Goal: Transaction & Acquisition: Purchase product/service

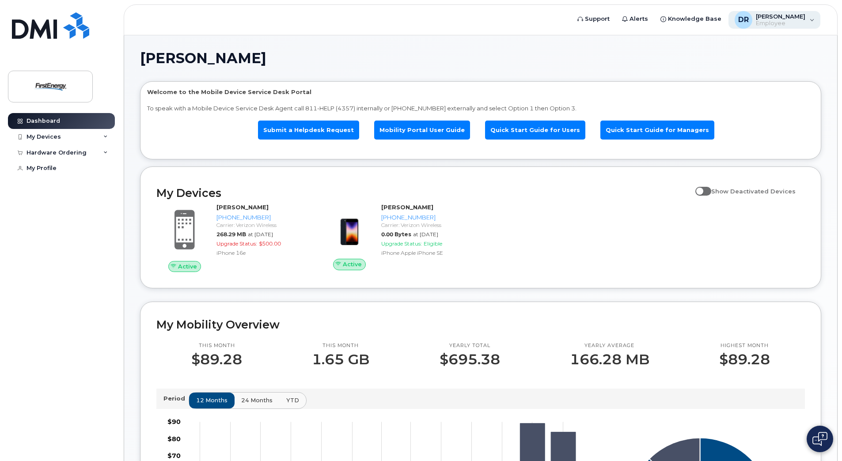
click at [789, 15] on span "[PERSON_NAME]" at bounding box center [780, 16] width 49 height 7
click at [577, 55] on h1 "[PERSON_NAME]" at bounding box center [478, 58] width 677 height 14
click at [47, 134] on div "My Devices" at bounding box center [43, 136] width 34 height 7
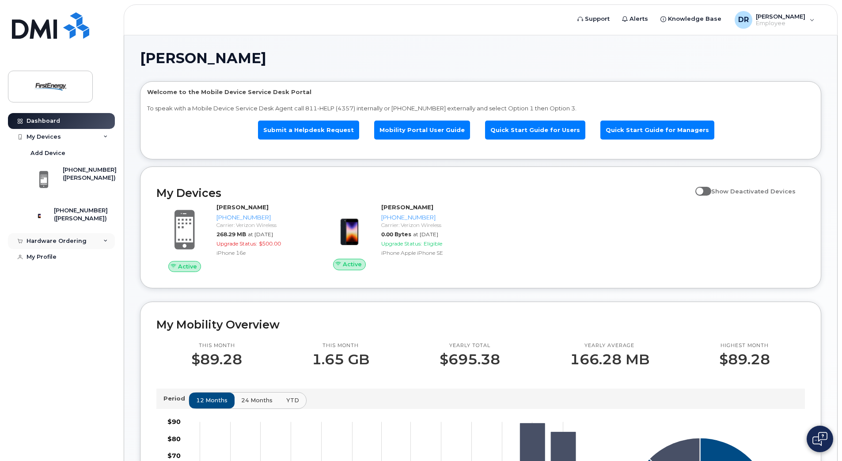
click at [68, 245] on div "Hardware Ordering" at bounding box center [56, 241] width 60 height 7
click at [53, 277] on div "New Order" at bounding box center [47, 274] width 34 height 8
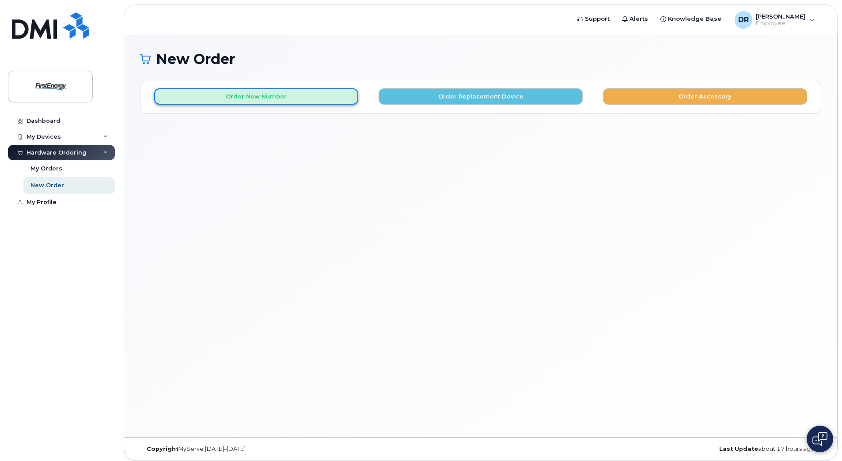
click at [213, 94] on button "Order New Number" at bounding box center [256, 96] width 204 height 16
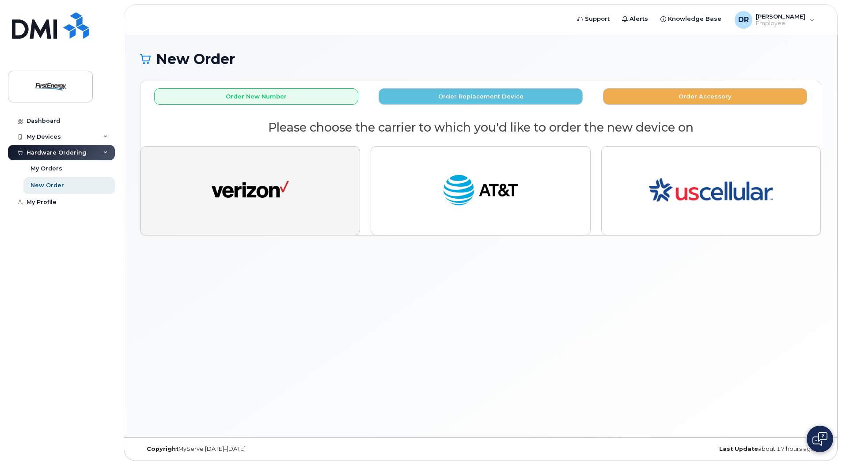
click at [301, 201] on button "button" at bounding box center [249, 190] width 219 height 89
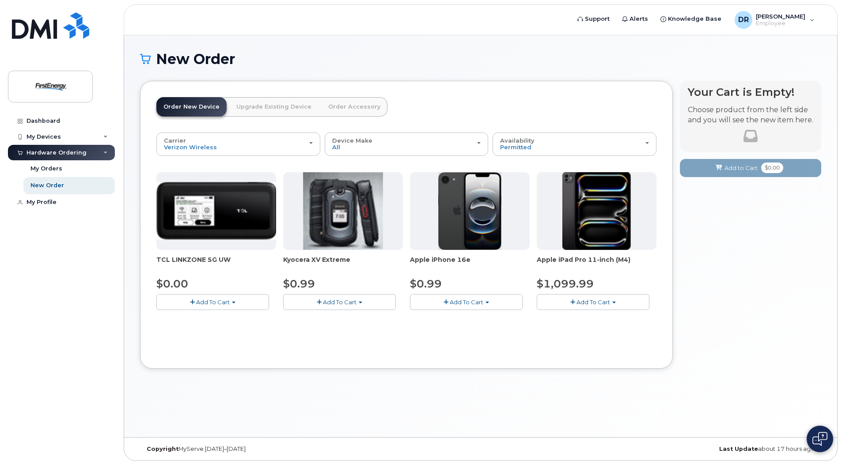
click at [485, 301] on button "Add To Cart" at bounding box center [466, 301] width 113 height 15
click at [489, 298] on button "Add To Cart" at bounding box center [466, 301] width 113 height 15
click at [449, 300] on button "Add To Cart" at bounding box center [466, 301] width 113 height 15
click at [486, 304] on button "Add To Cart" at bounding box center [466, 301] width 113 height 15
click at [486, 303] on span "button" at bounding box center [487, 303] width 4 height 2
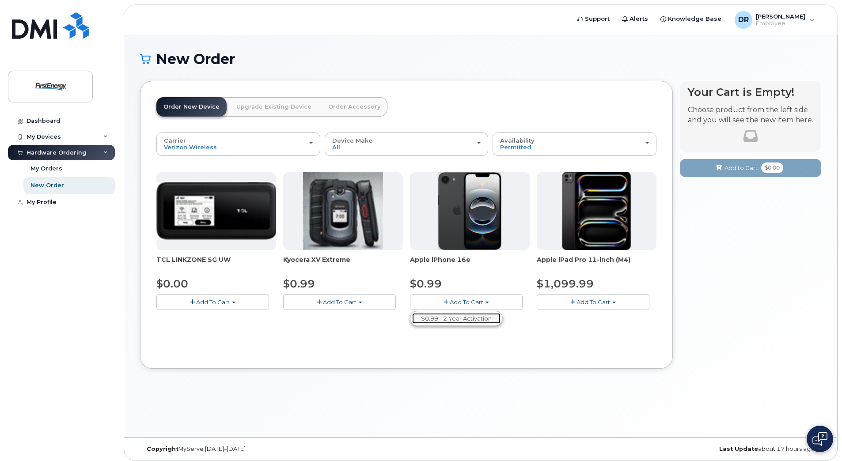
click at [480, 317] on link "$0.99 - 2 Year Activation" at bounding box center [456, 318] width 88 height 11
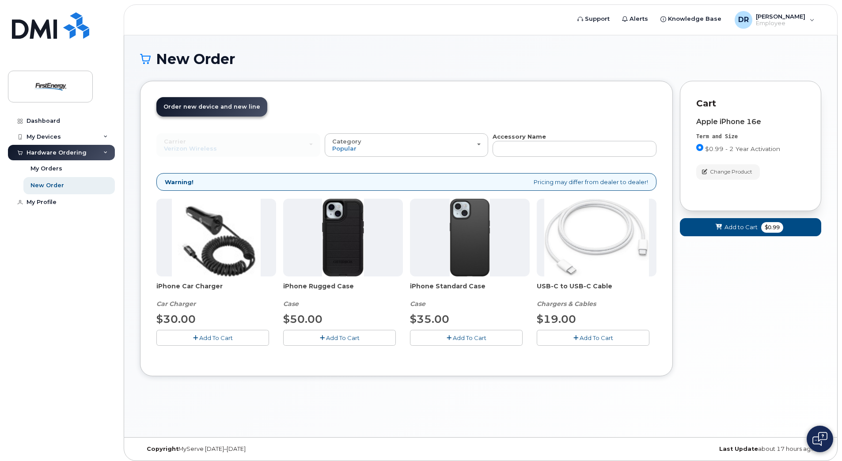
click at [198, 337] on button "Add To Cart" at bounding box center [212, 337] width 113 height 15
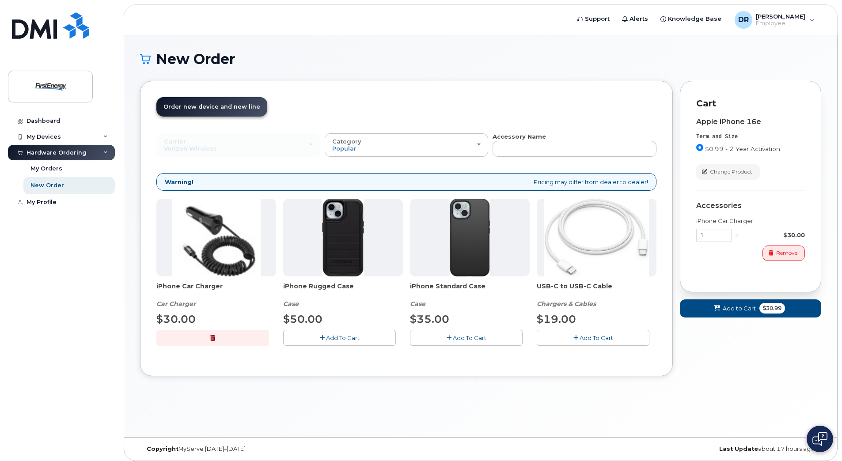
click at [322, 337] on icon "button" at bounding box center [322, 338] width 5 height 6
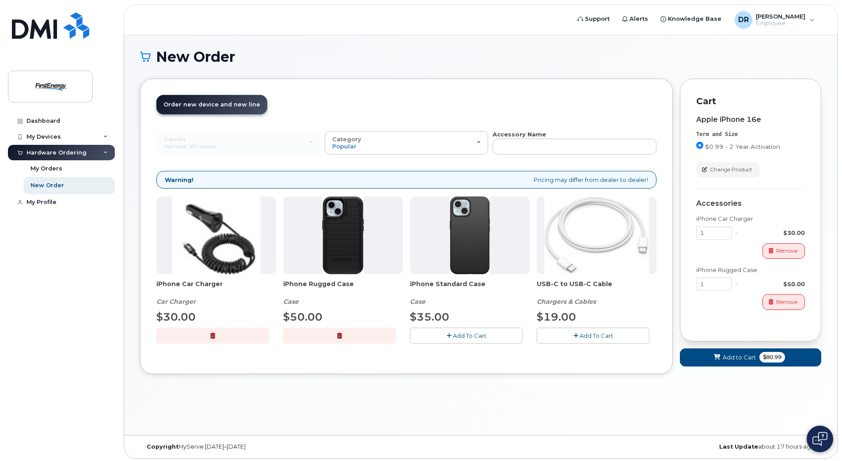
scroll to position [4, 0]
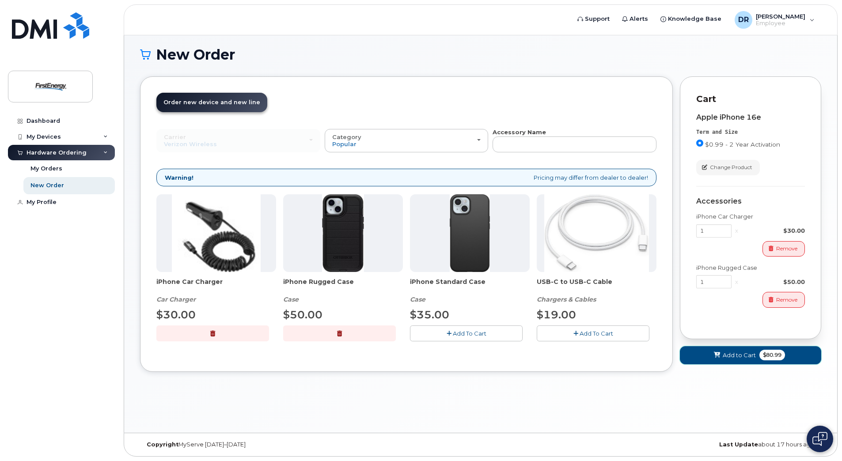
click at [734, 356] on span "Add to Cart" at bounding box center [739, 355] width 33 height 8
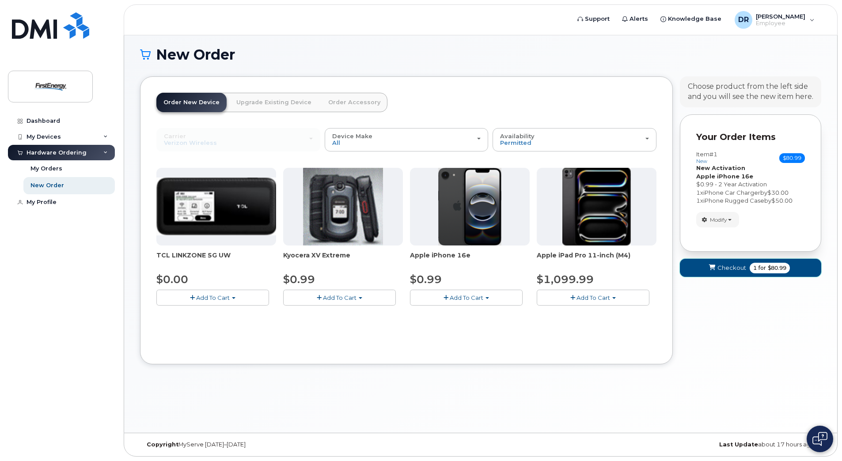
click at [718, 269] on span "Checkout" at bounding box center [731, 268] width 29 height 8
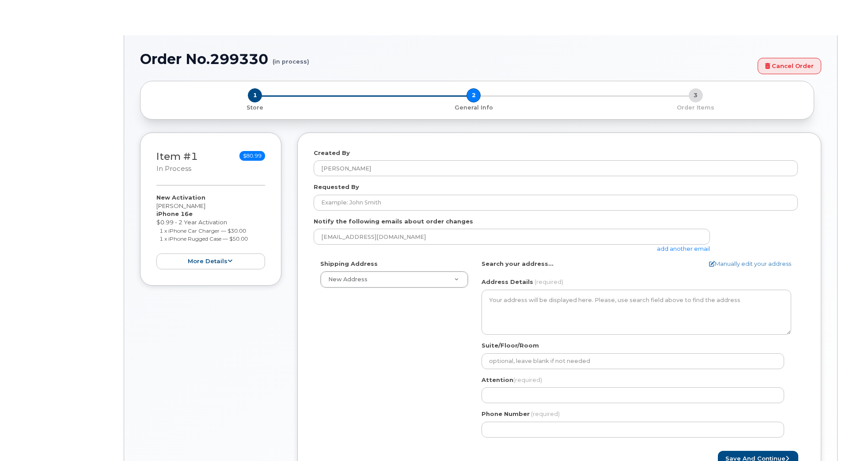
select select
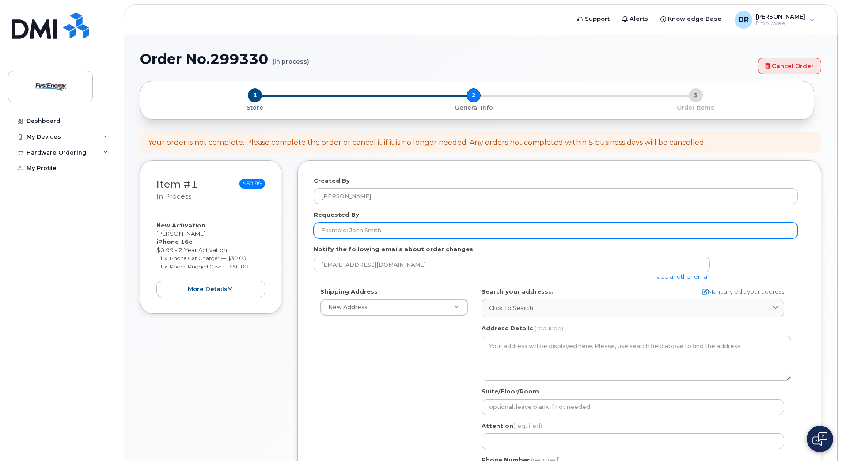
click at [374, 232] on input "Requested By" at bounding box center [556, 231] width 484 height 16
type input "Heath LaBarre"
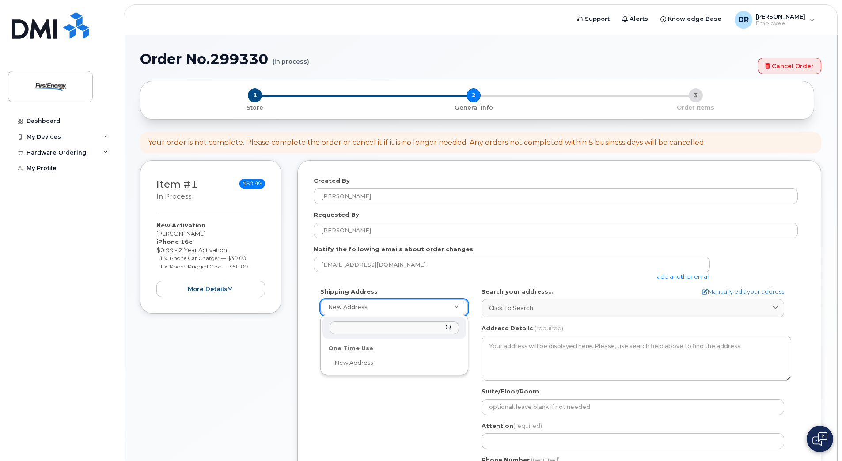
click at [416, 330] on input "text" at bounding box center [393, 328] width 129 height 13
type input "13 Richboynton Rd"
click at [446, 328] on div "13 Richboynton Rd" at bounding box center [394, 328] width 144 height 22
click at [448, 327] on div "13 Richboynton Rd" at bounding box center [394, 328] width 144 height 22
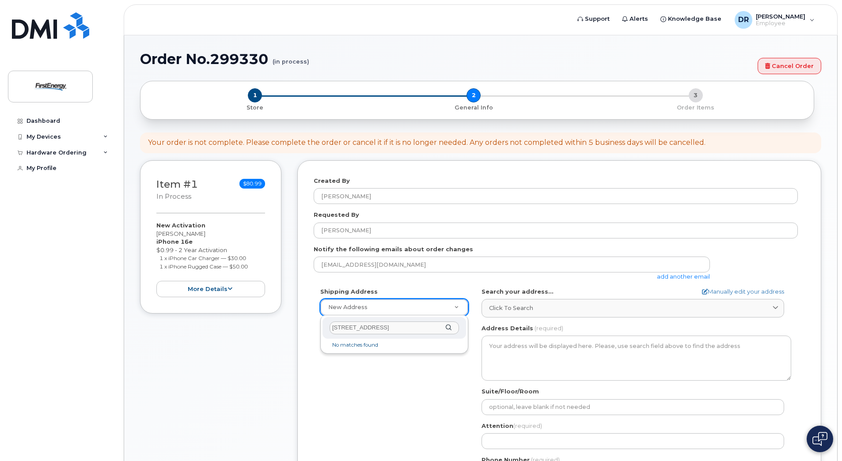
click at [448, 327] on div "13 Richboynton Rd" at bounding box center [394, 328] width 144 height 22
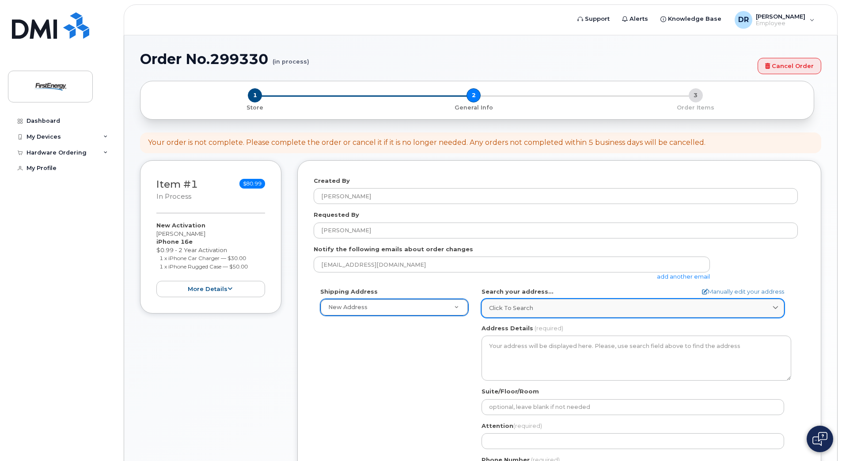
click at [537, 309] on div "Click to search" at bounding box center [632, 308] width 287 height 8
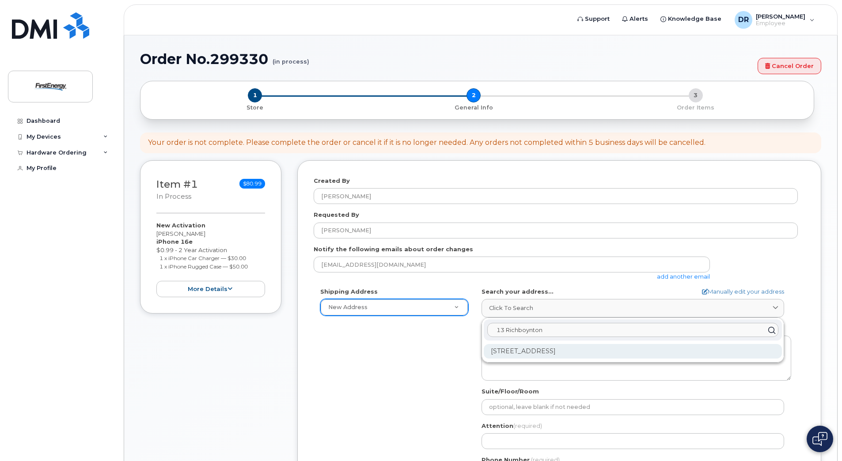
type input "13 Richboynton"
click at [555, 351] on div "13 Richboynton Rd Dover NJ 07801-2649" at bounding box center [633, 351] width 298 height 15
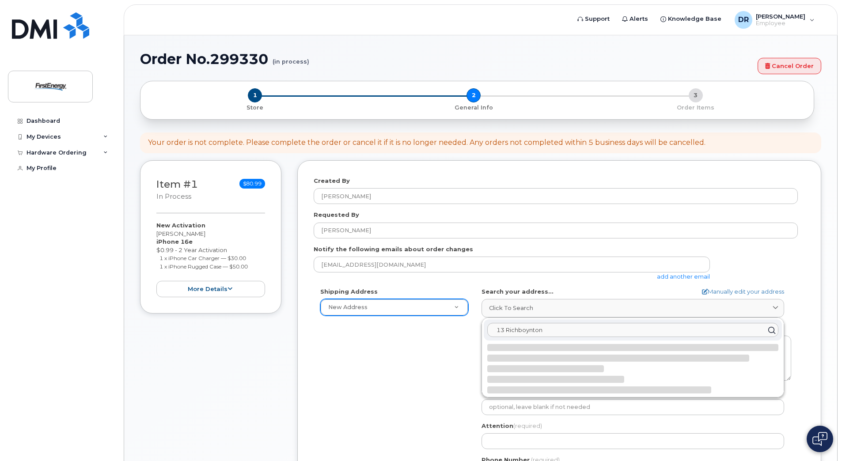
select select
type textarea "13 Richboynton Rd DOVER NJ 07801-2649 UNITED STATES"
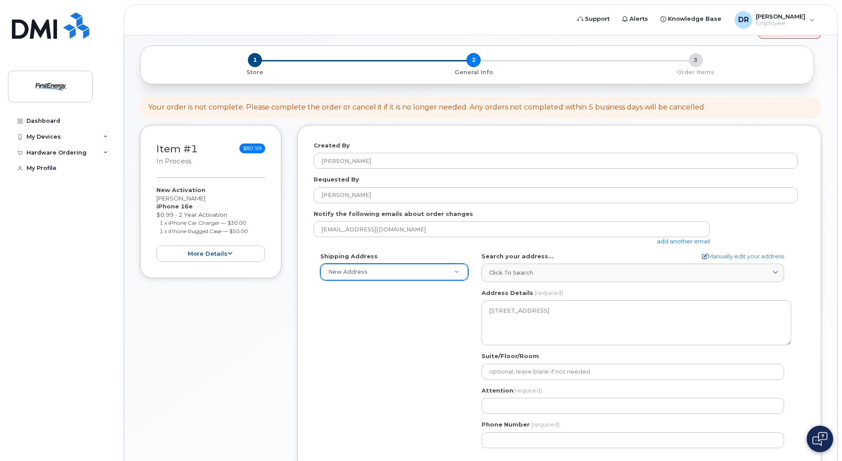
scroll to position [88, 0]
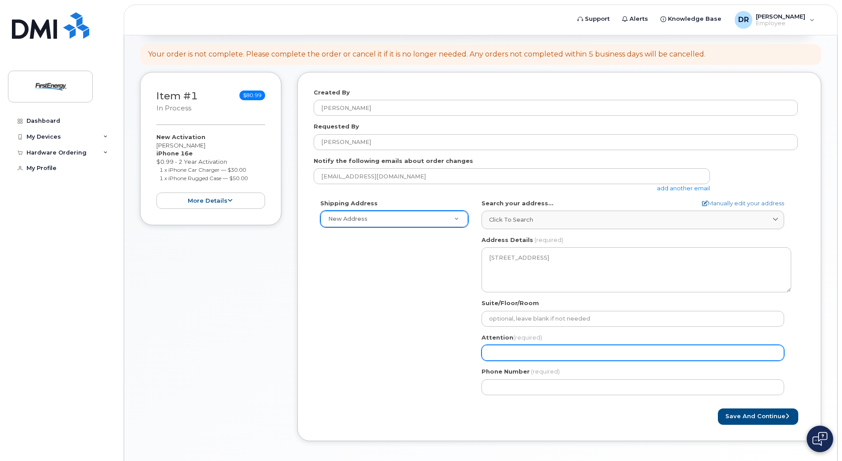
click at [503, 356] on input "Attention (required)" at bounding box center [632, 353] width 303 height 16
select select
type input "D"
select select
type input "Da"
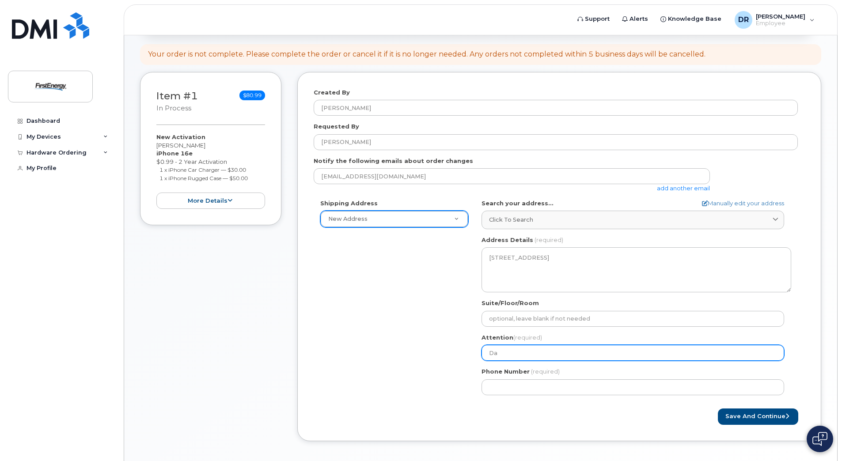
select select
type input "Dam"
select select
type input "Dama"
select select
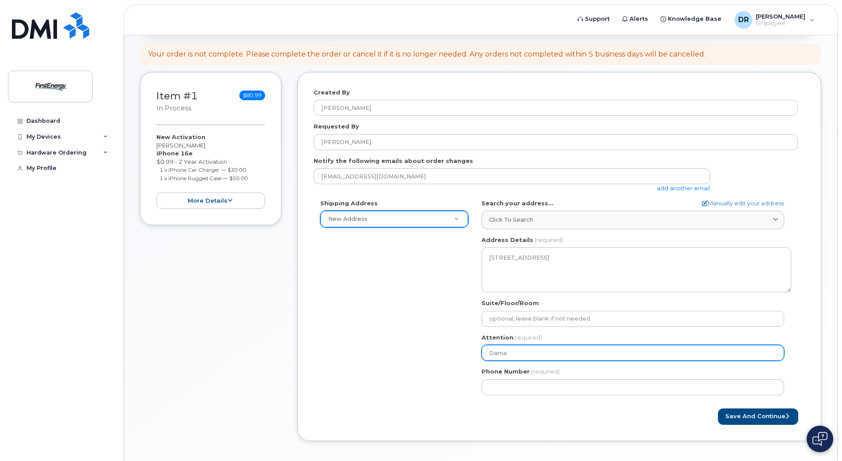
type input "Damar"
select select
type input "Damari"
select select
type input "Damaris"
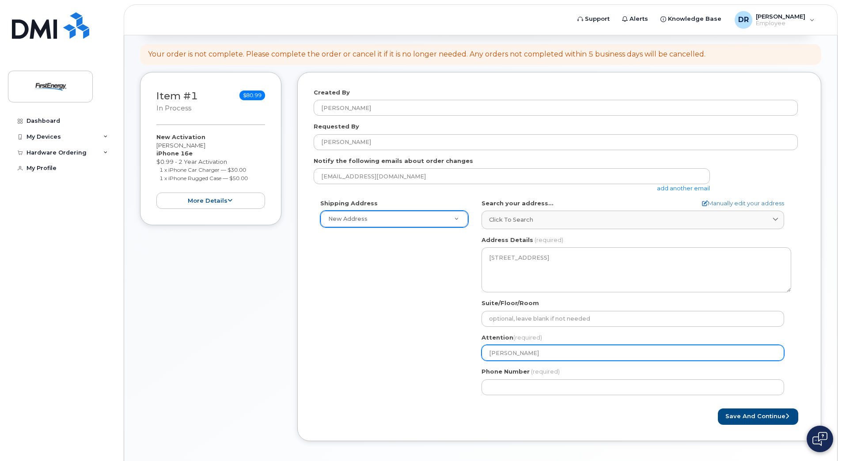
select select
type input "Damaris R"
select select
type input "Damaris Ra"
select select
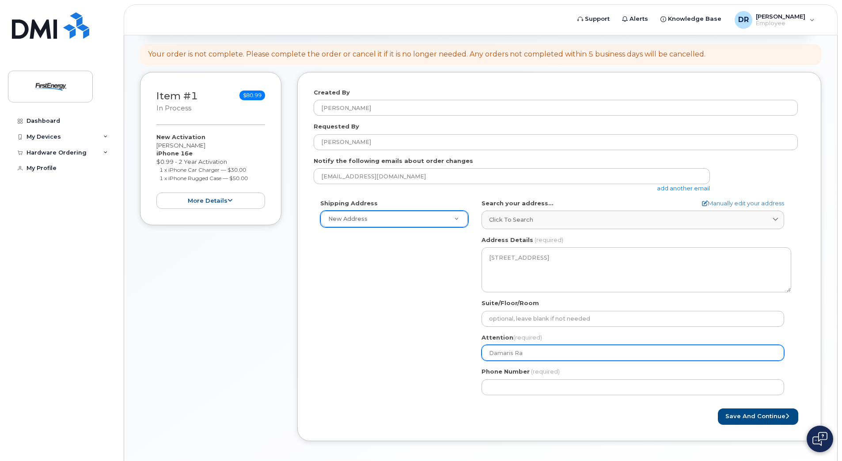
type input "Damaris Ram"
select select
type input "Damaris Ramo"
select select
type input "[PERSON_NAME]"
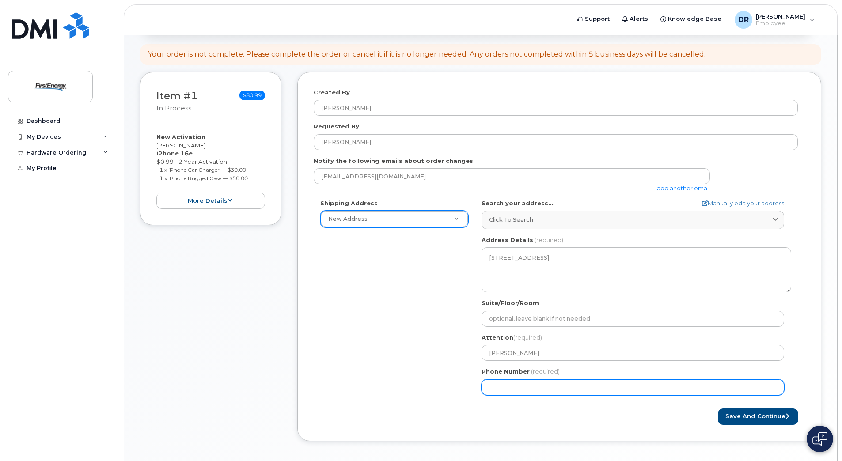
click at [499, 390] on input "Phone Number" at bounding box center [632, 387] width 303 height 16
type input "973"
type input "9735372604"
select select
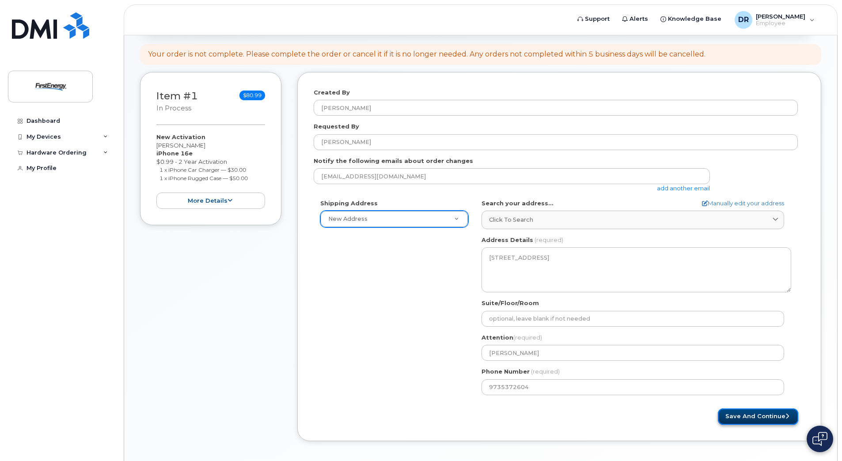
click at [743, 416] on button "Save and Continue" at bounding box center [758, 417] width 80 height 16
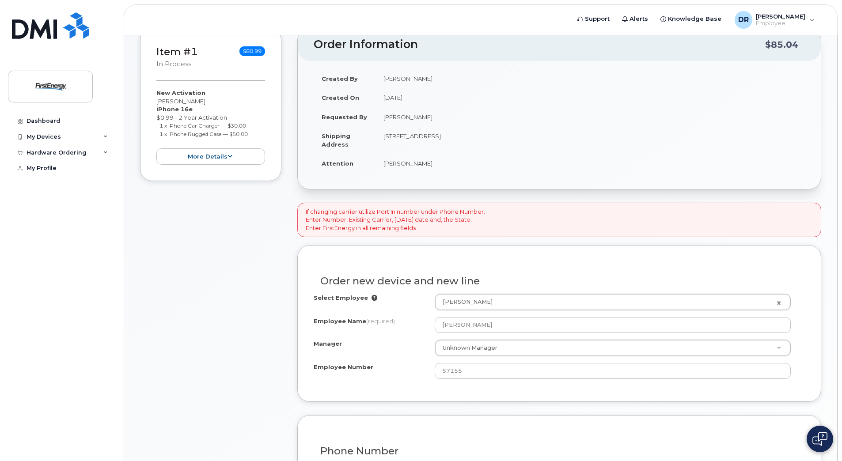
scroll to position [221, 0]
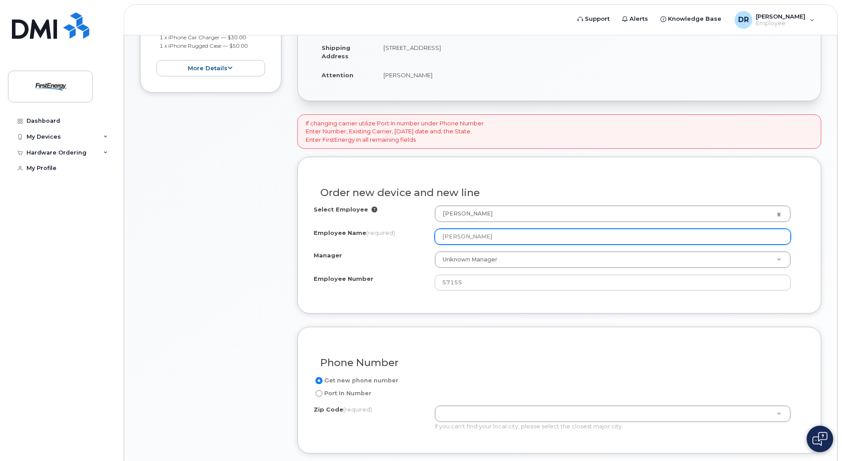
click at [522, 235] on input "Damaris A Ramos" at bounding box center [613, 237] width 356 height 16
drag, startPoint x: 450, startPoint y: 240, endPoint x: 420, endPoint y: 240, distance: 29.2
click at [420, 240] on div "Employee Name (required) Damaris A Ramos" at bounding box center [559, 237] width 491 height 16
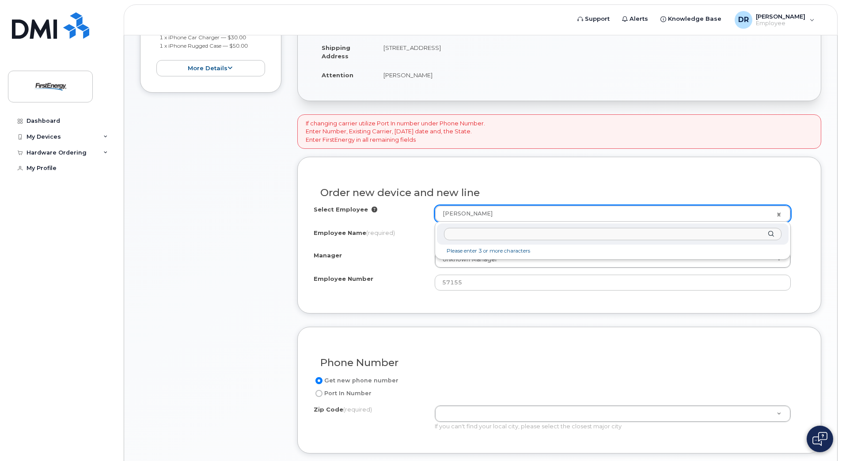
type input "h"
type input "labarre"
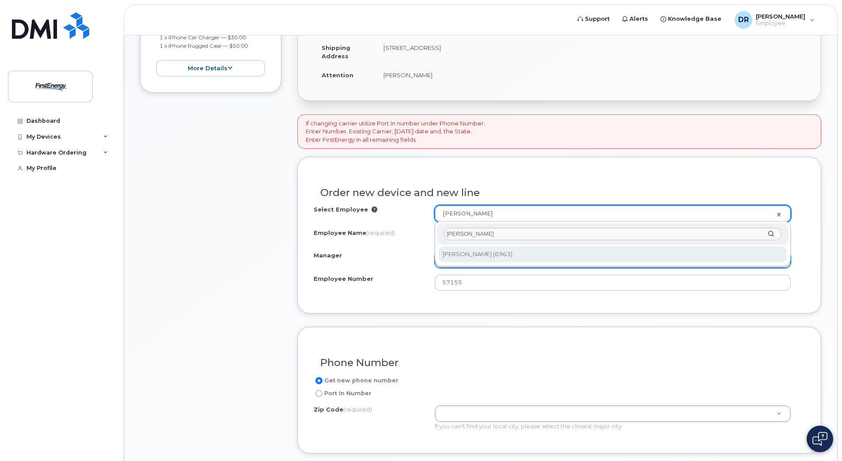
type input "2073340"
type input "Heath LaBarre"
type input "6963"
select select "2071921"
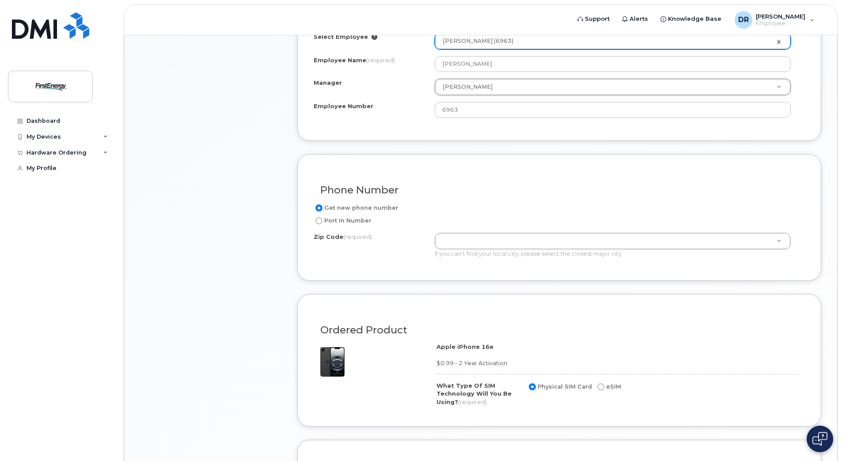
scroll to position [397, 0]
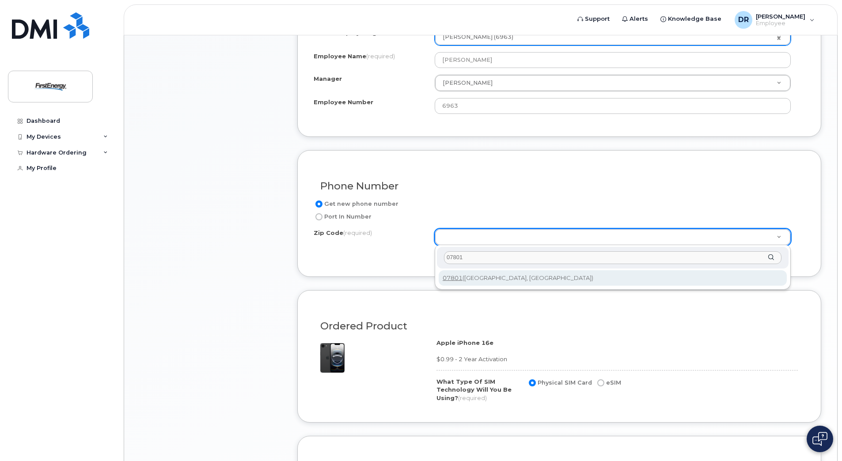
type input "07801"
type input "07801 (Dover, NJ)"
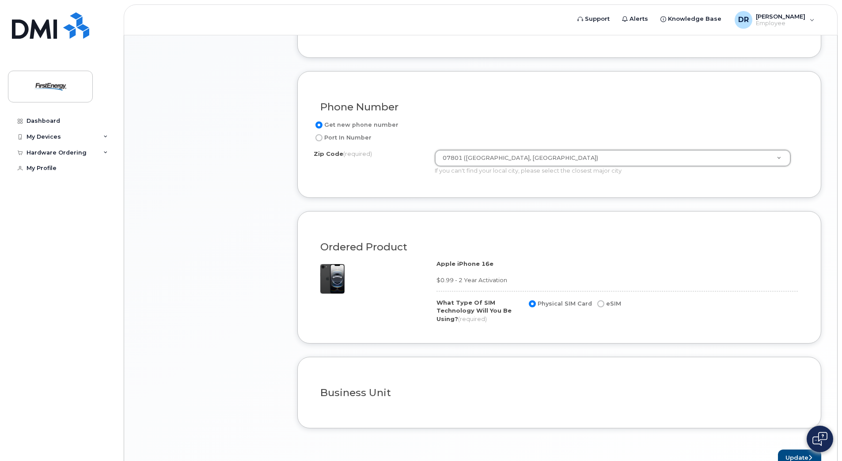
scroll to position [526, 0]
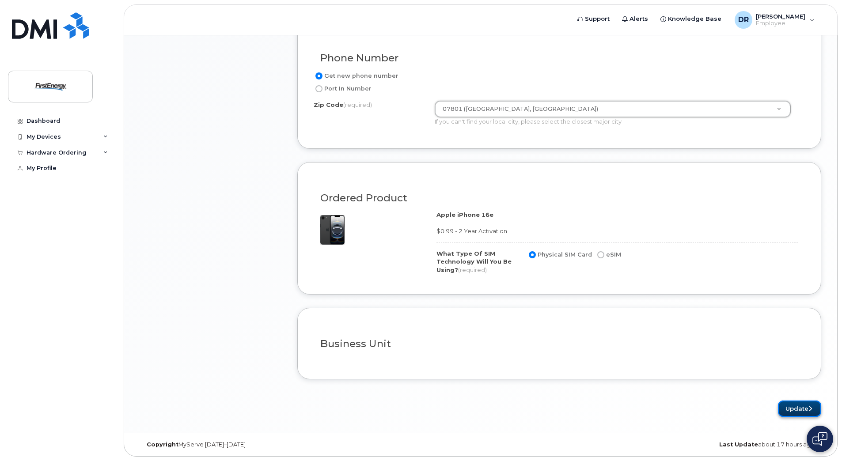
click at [789, 405] on button "Update" at bounding box center [799, 409] width 43 height 16
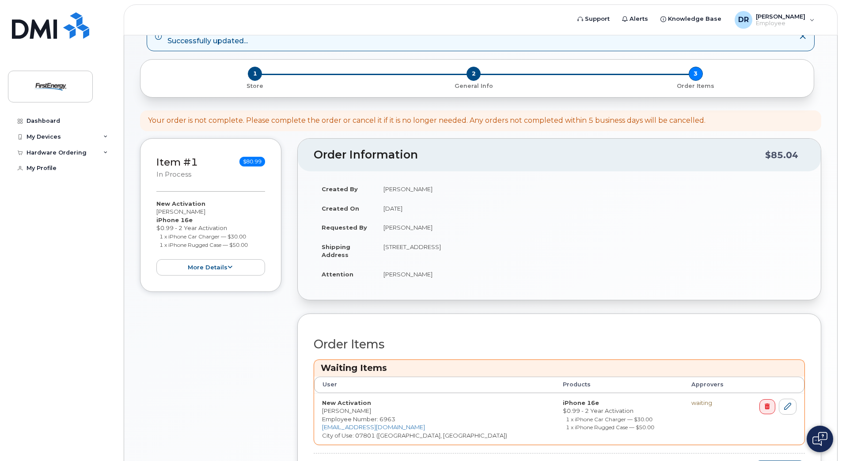
scroll to position [149, 0]
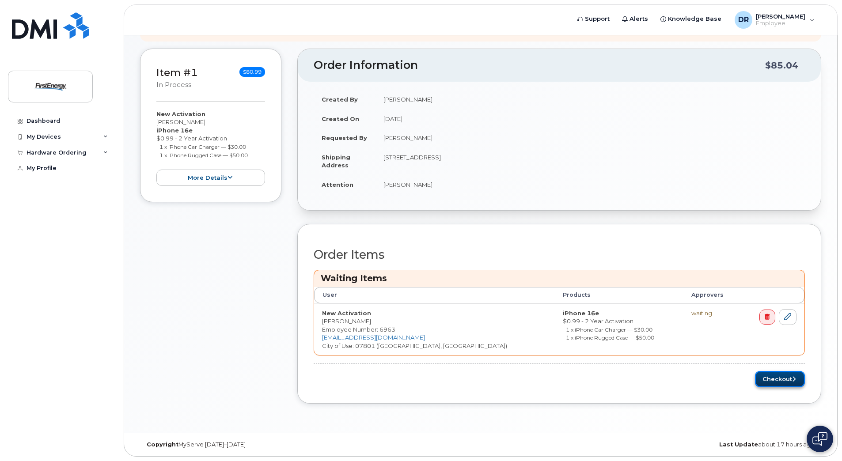
click at [783, 380] on button "Checkout" at bounding box center [780, 379] width 50 height 16
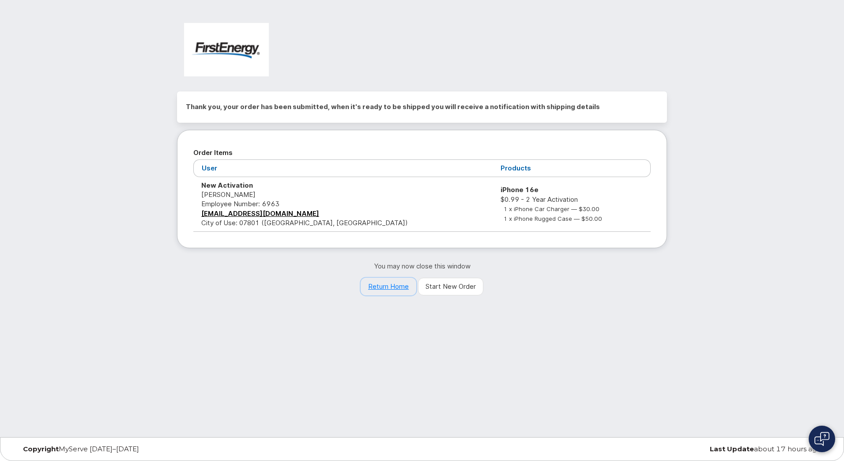
click at [398, 288] on link "Return Home" at bounding box center [389, 287] width 56 height 18
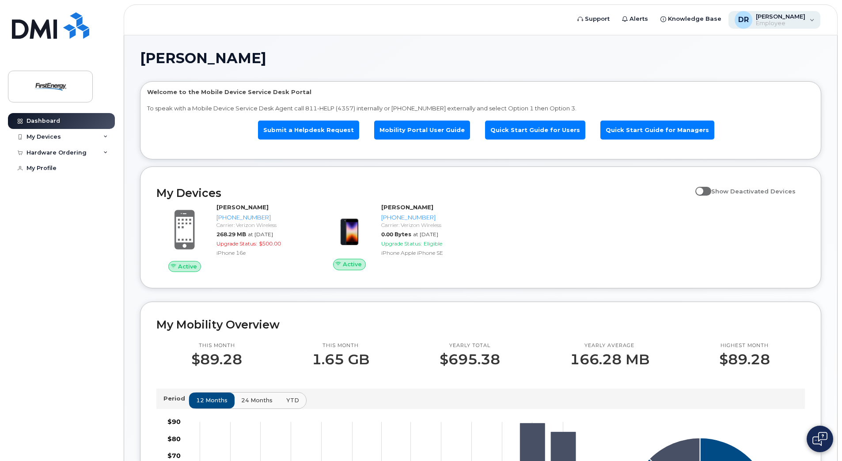
click at [777, 15] on span "[PERSON_NAME]" at bounding box center [780, 16] width 49 height 7
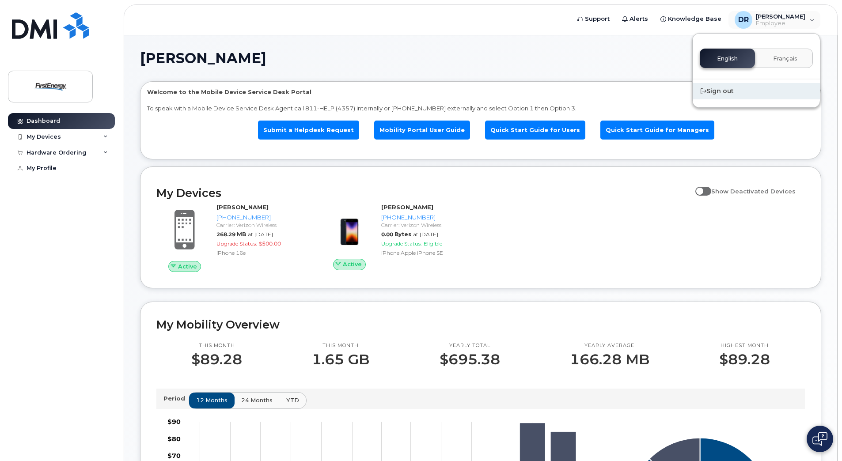
click at [730, 95] on div "Sign out" at bounding box center [755, 91] width 127 height 16
